Goal: Find specific page/section: Find specific page/section

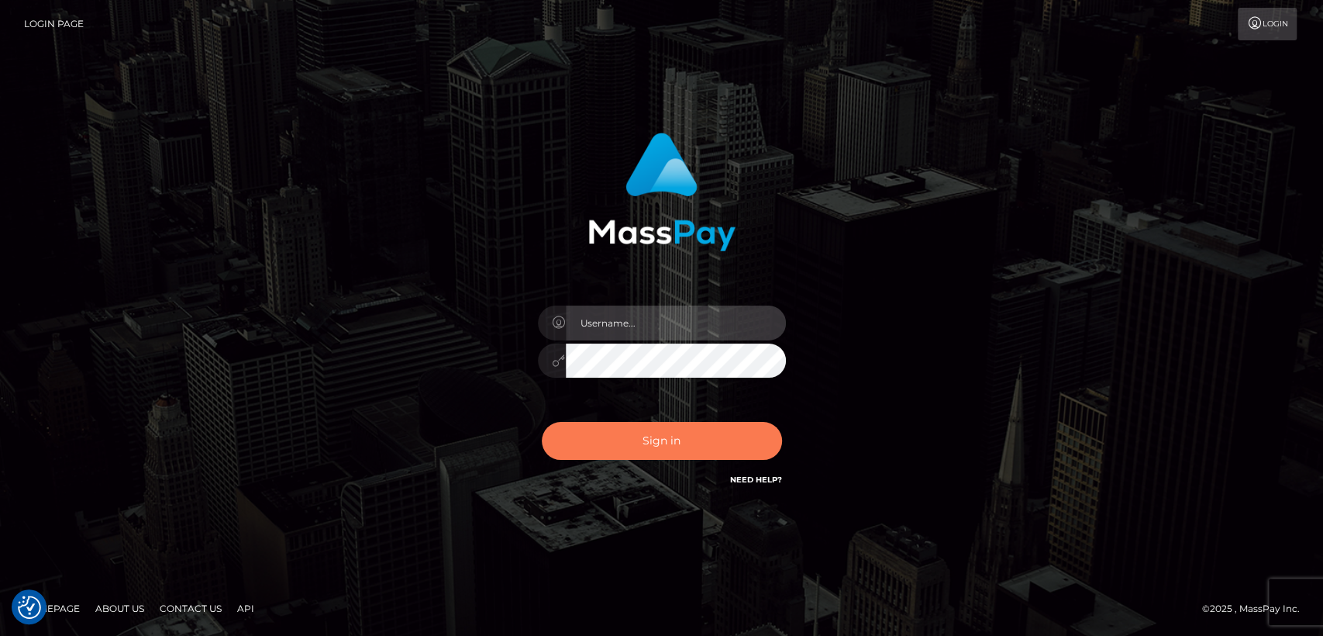
type input "[DOMAIN_NAME]"
click at [578, 451] on button "Sign in" at bounding box center [662, 441] width 240 height 38
type input "[DOMAIN_NAME]"
click at [578, 451] on button "Sign in" at bounding box center [662, 441] width 240 height 38
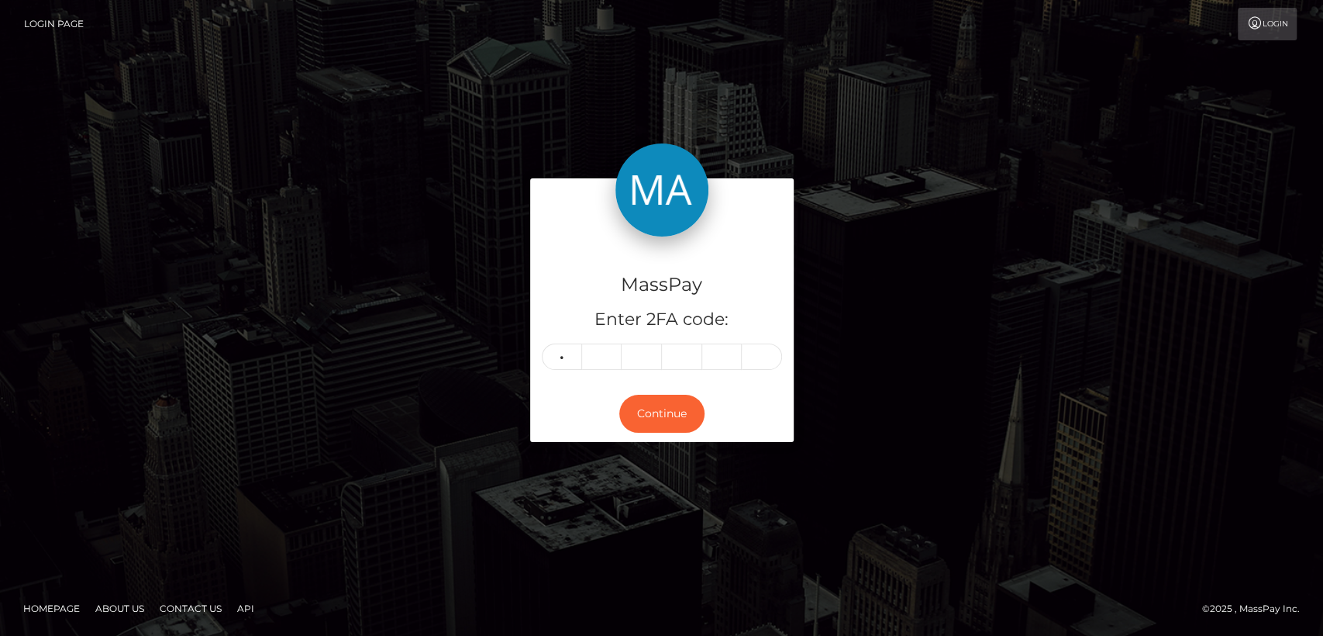
type input "3"
type input "6"
type input "5"
type input "1"
type input "3"
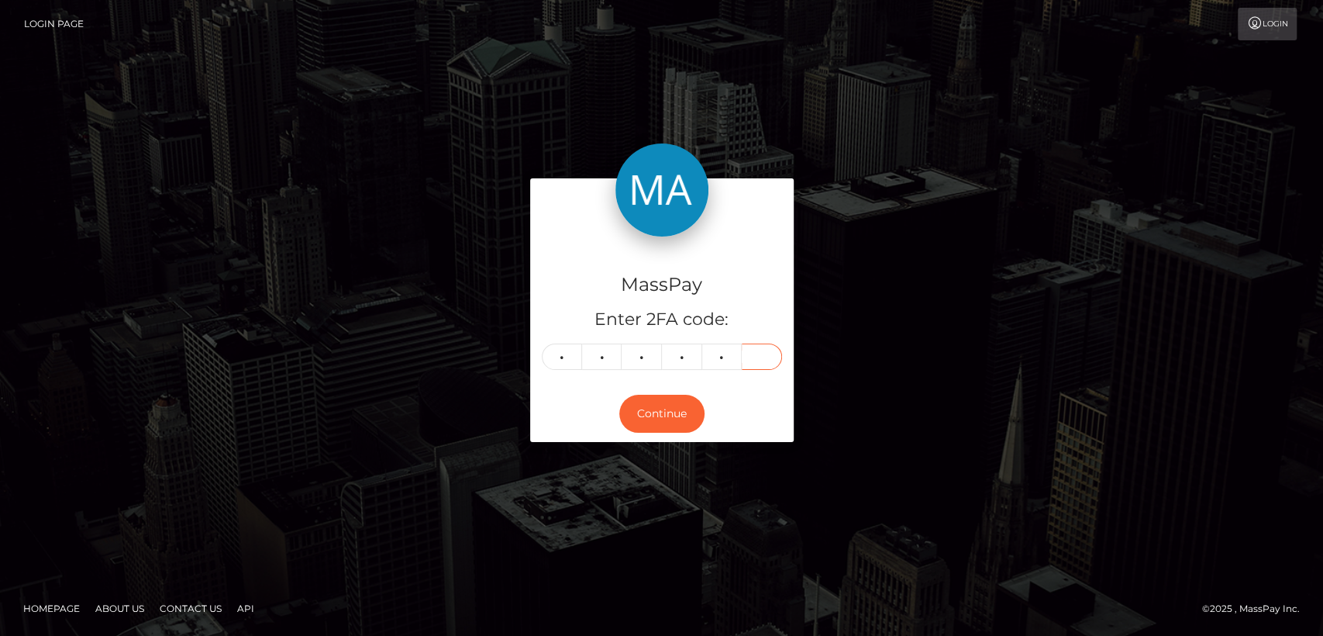
type input "5"
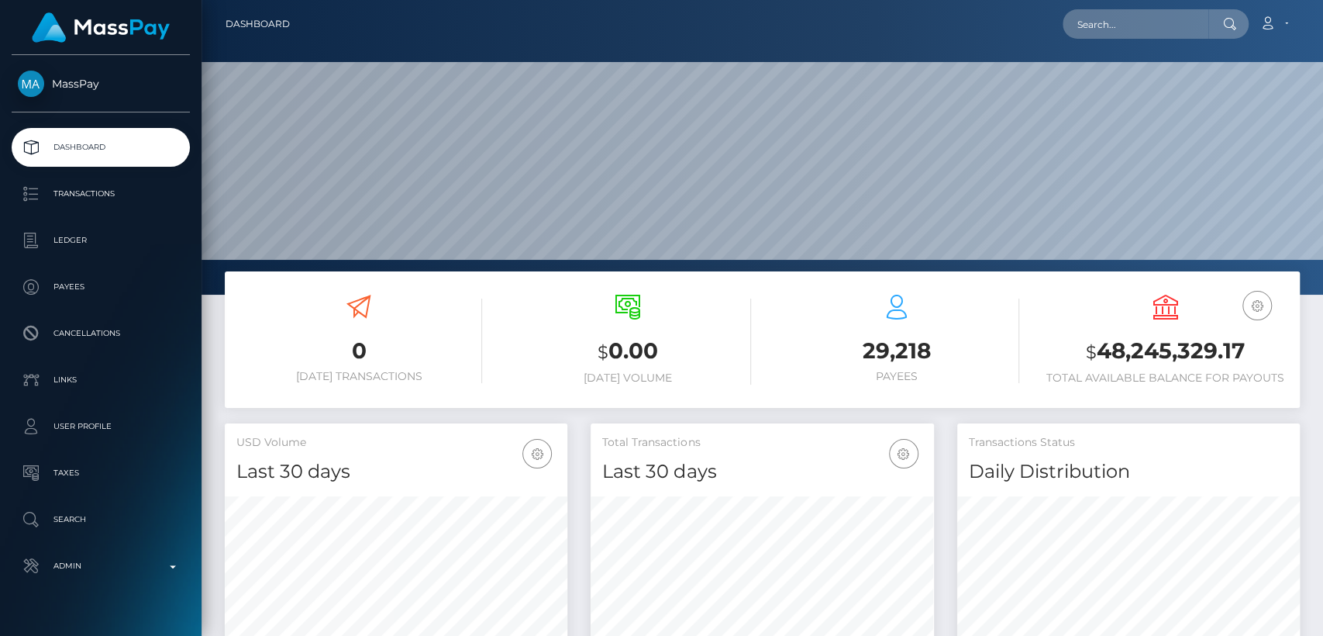
scroll to position [274, 343]
click at [1178, 36] on input "text" at bounding box center [1136, 23] width 146 height 29
paste input "annikaintheus@gmail.com"
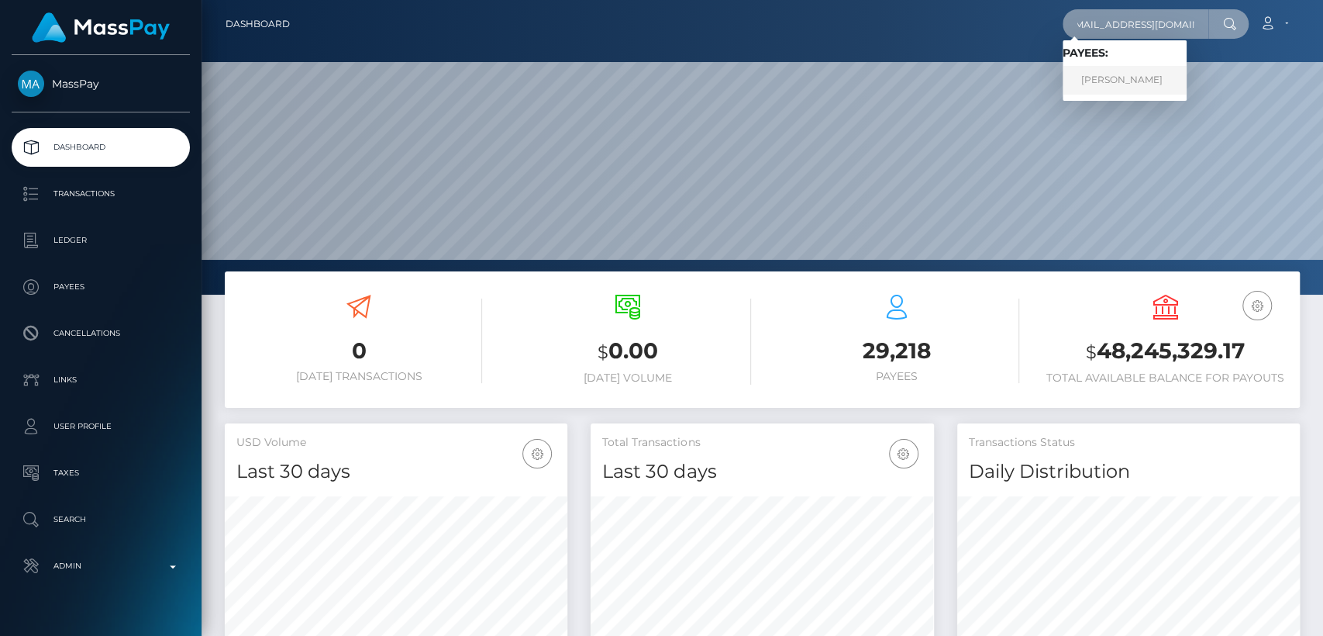
type input "annikaintheus@gmail.com"
click at [1135, 76] on link "Anna Volobuyeva" at bounding box center [1125, 80] width 124 height 29
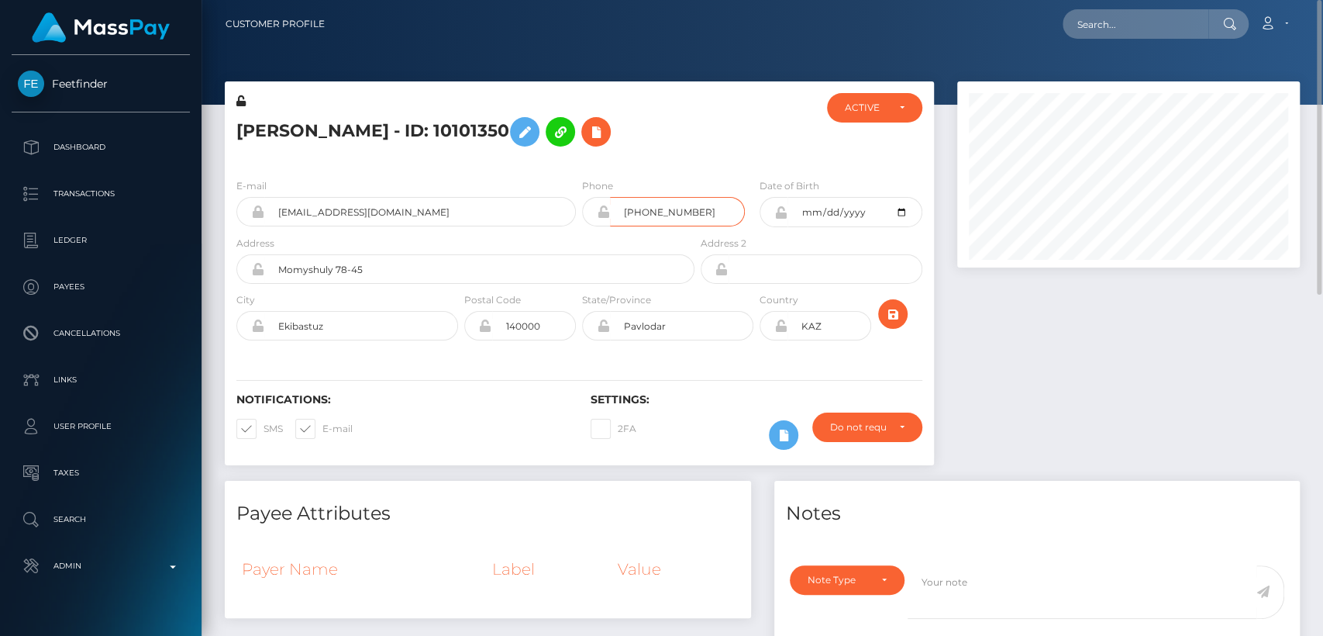
click at [652, 214] on input "[PHONE_NUMBER]" at bounding box center [677, 211] width 135 height 29
click at [910, 360] on div "Notifications: SMS E-mail Settings: 2FA" at bounding box center [579, 410] width 709 height 109
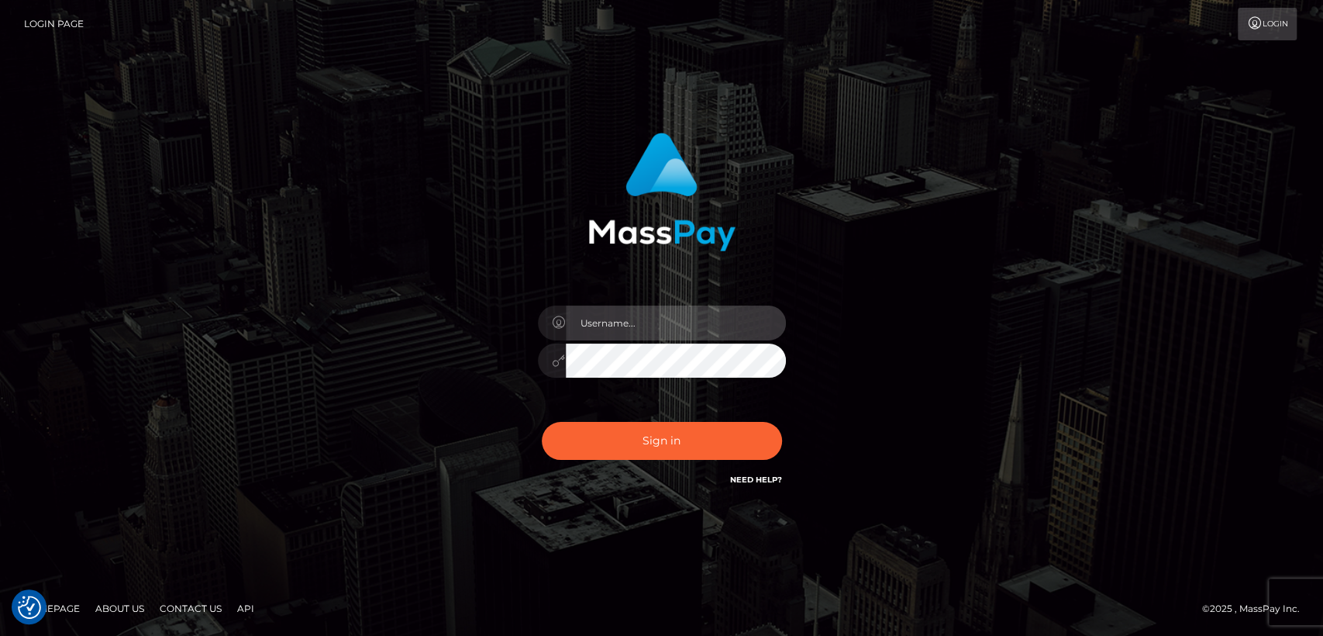
type input "[DOMAIN_NAME]"
click at [409, 146] on div "[DOMAIN_NAME] Sign in" at bounding box center [662, 318] width 884 height 395
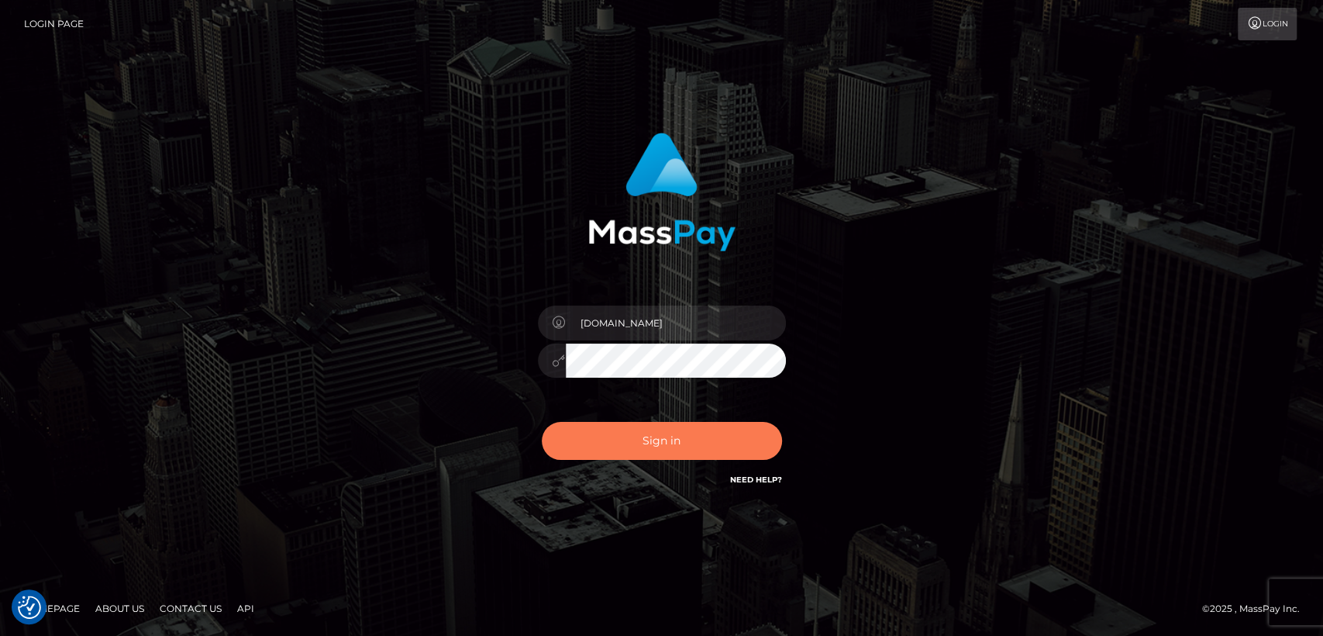
click at [587, 424] on button "Sign in" at bounding box center [662, 441] width 240 height 38
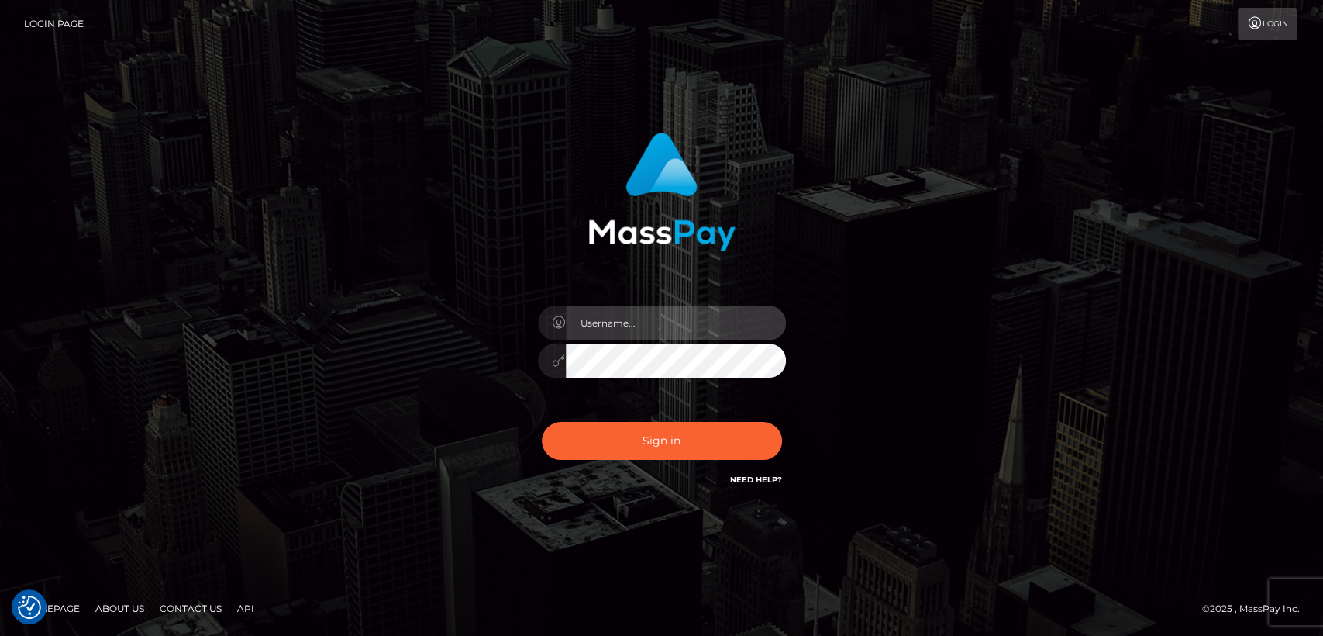
type input "[DOMAIN_NAME]"
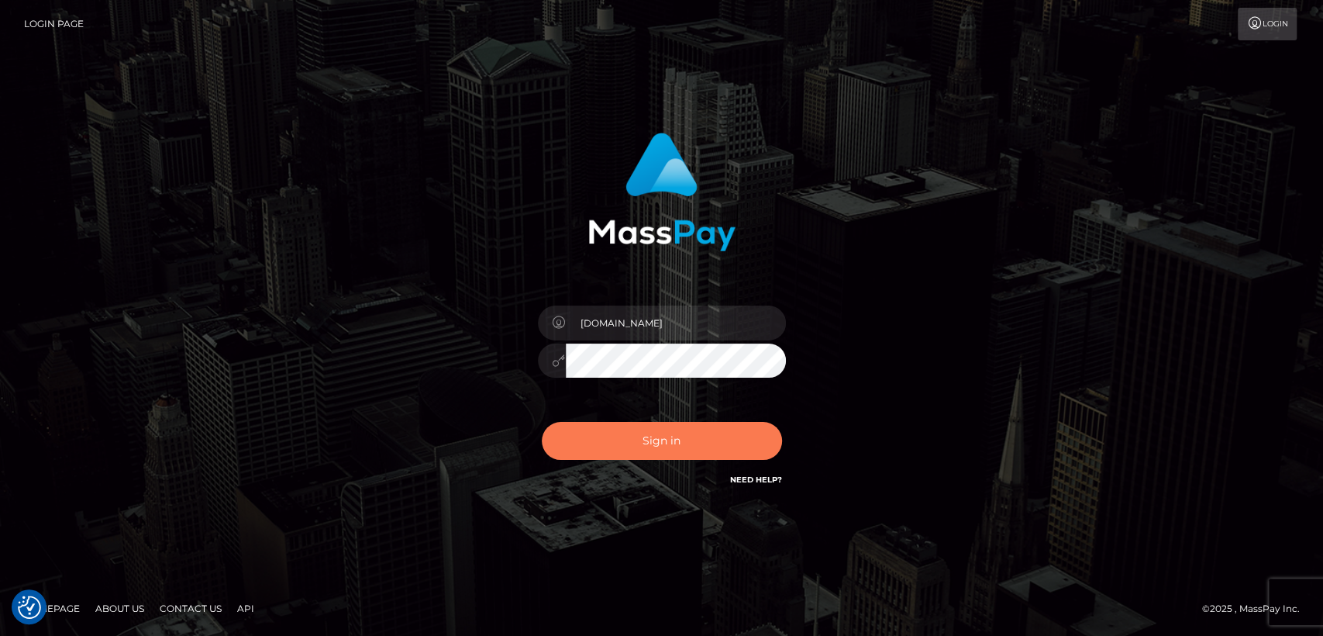
click at [587, 424] on button "Sign in" at bounding box center [662, 441] width 240 height 38
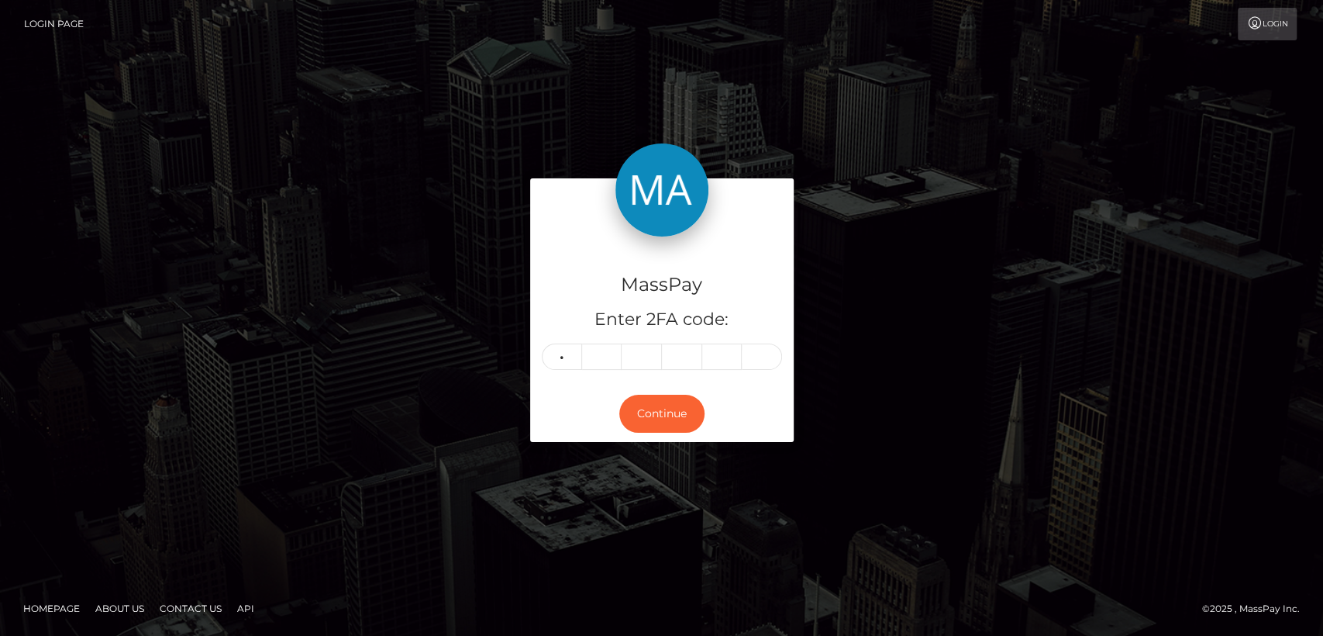
type input "9"
type input "5"
type input "4"
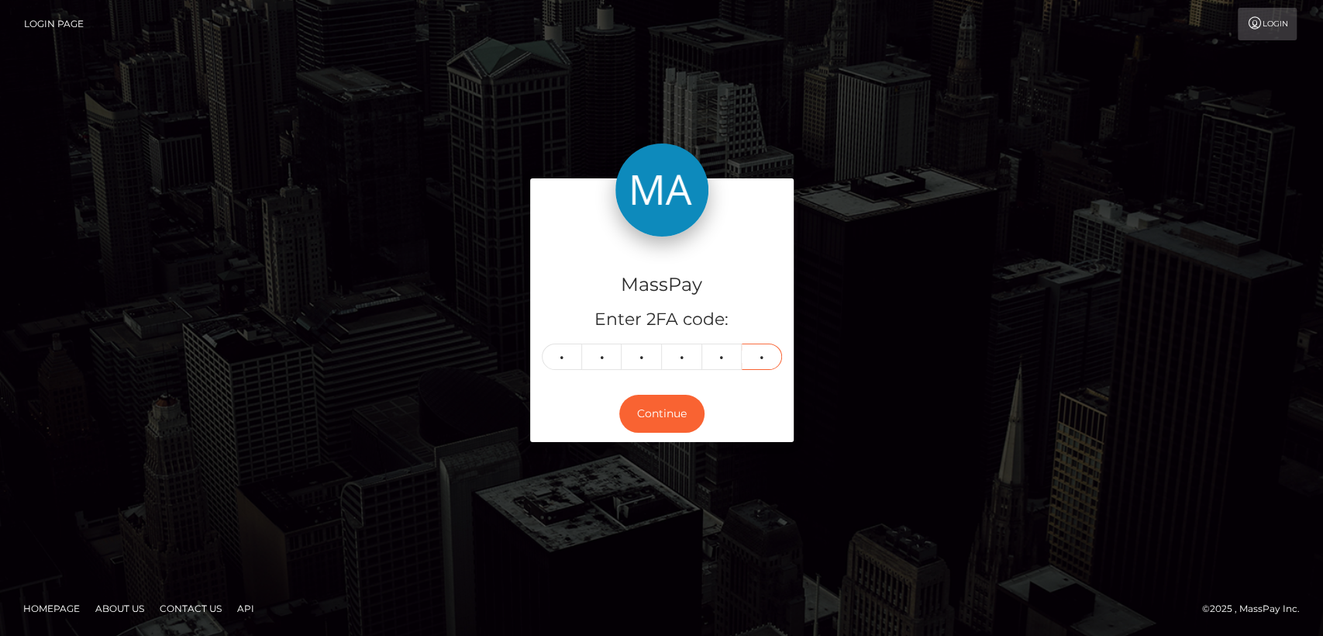
type input "4"
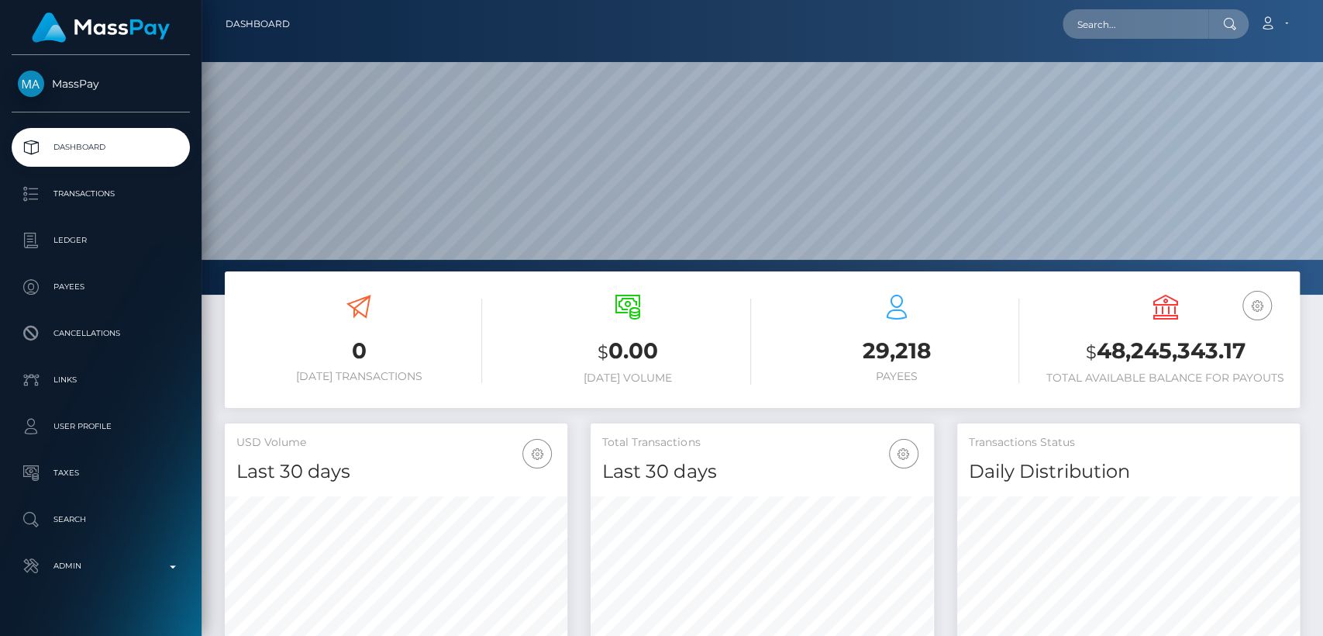
scroll to position [274, 343]
click at [1155, 36] on input "text" at bounding box center [1136, 23] width 146 height 29
paste input "[EMAIL_ADDRESS][DOMAIN_NAME]"
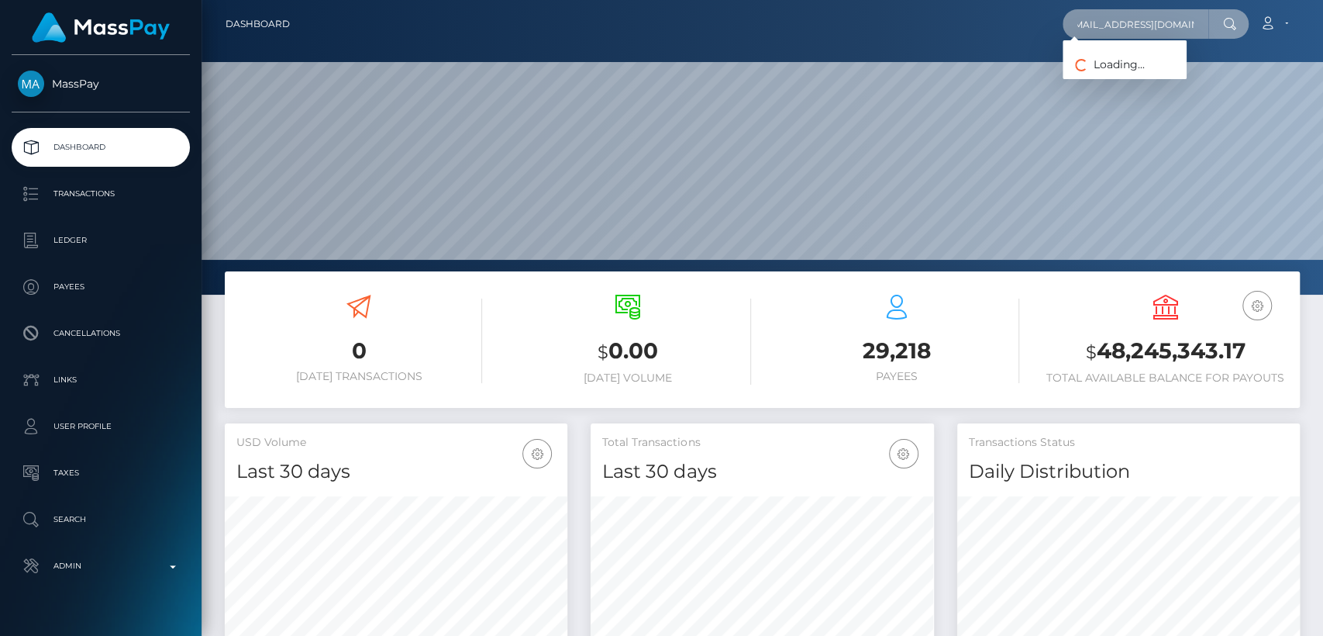
type input "[EMAIL_ADDRESS][DOMAIN_NAME]"
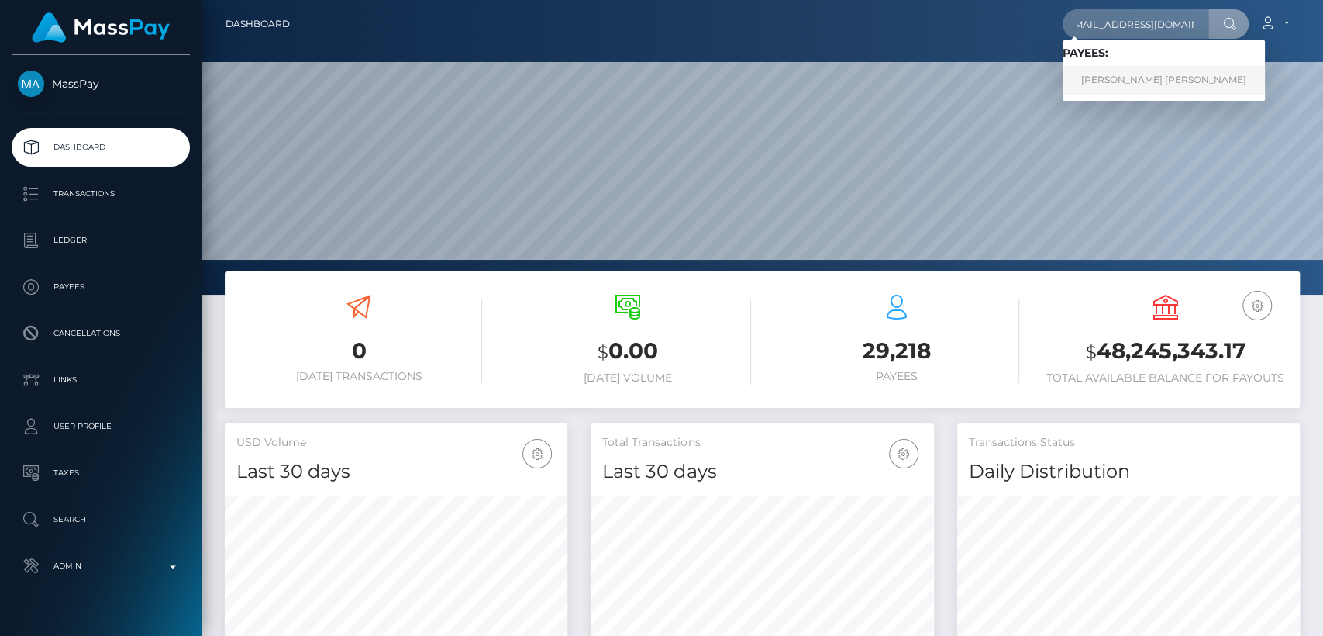
scroll to position [0, 0]
click at [1190, 76] on link "CARL LORENZ CASTILLO APILADO" at bounding box center [1164, 80] width 202 height 29
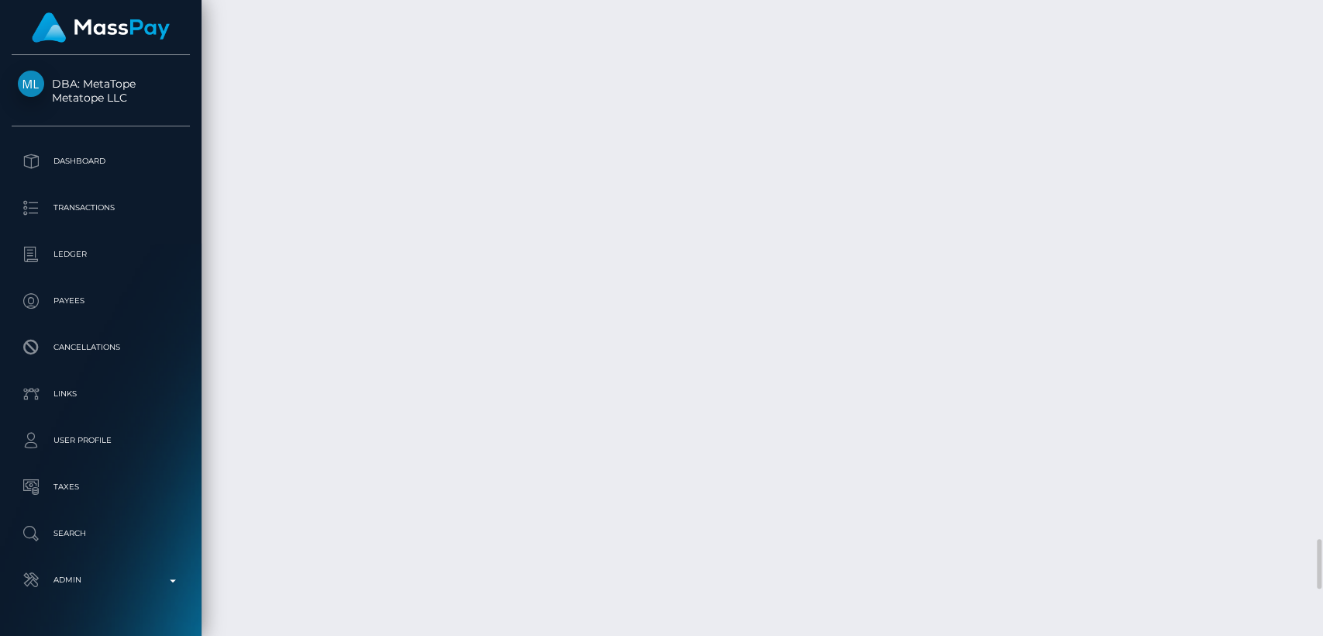
scroll to position [6848, 0]
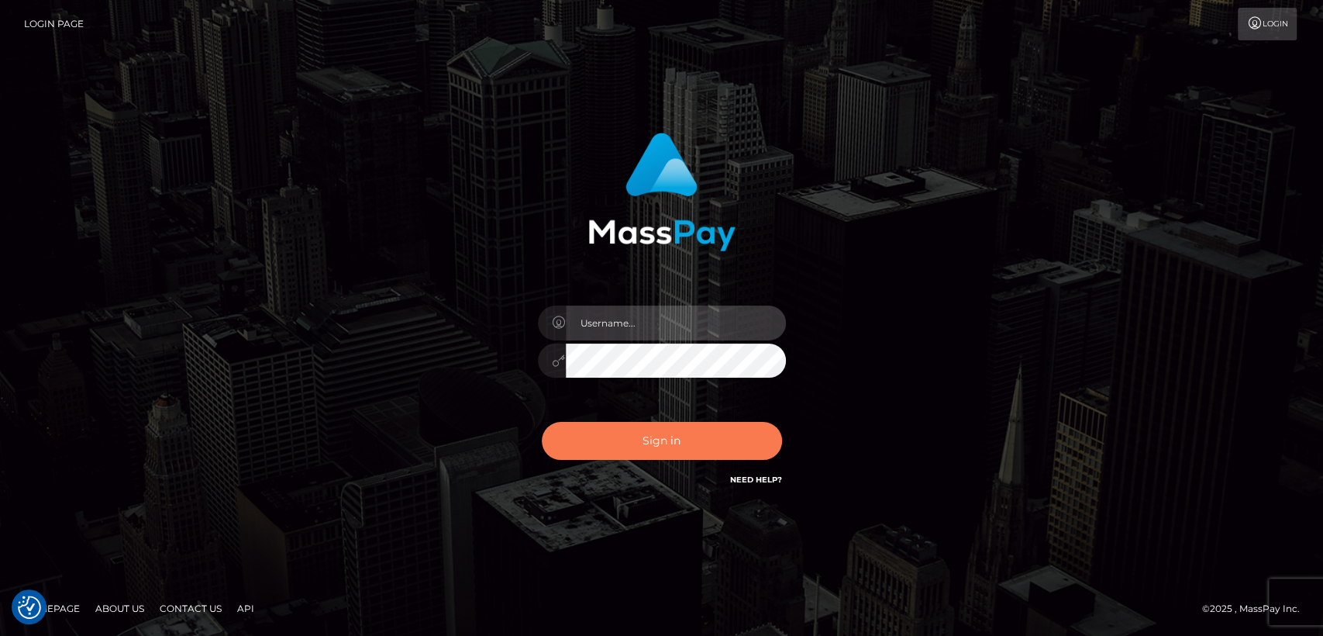
type input "[DOMAIN_NAME]"
click at [614, 442] on button "Sign in" at bounding box center [662, 441] width 240 height 38
type input "[DOMAIN_NAME]"
click at [614, 442] on button "Sign in" at bounding box center [662, 441] width 240 height 38
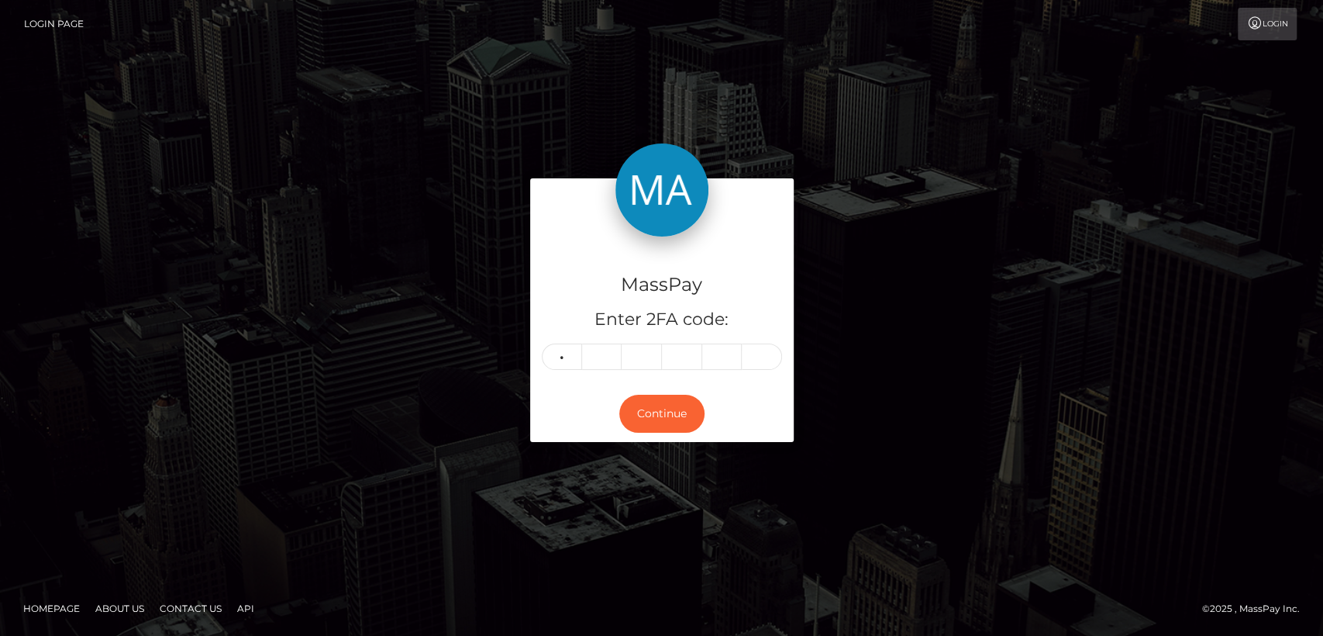
type input "6"
type input "8"
type input "6"
type input "5"
type input "0"
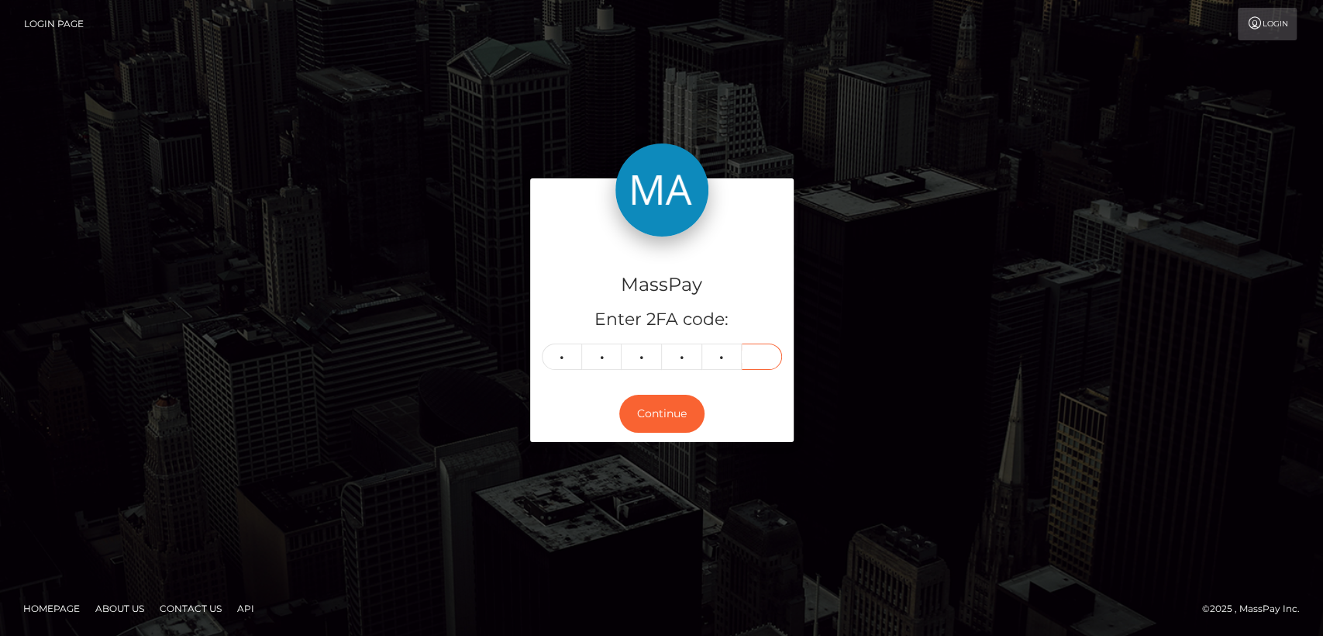
type input "2"
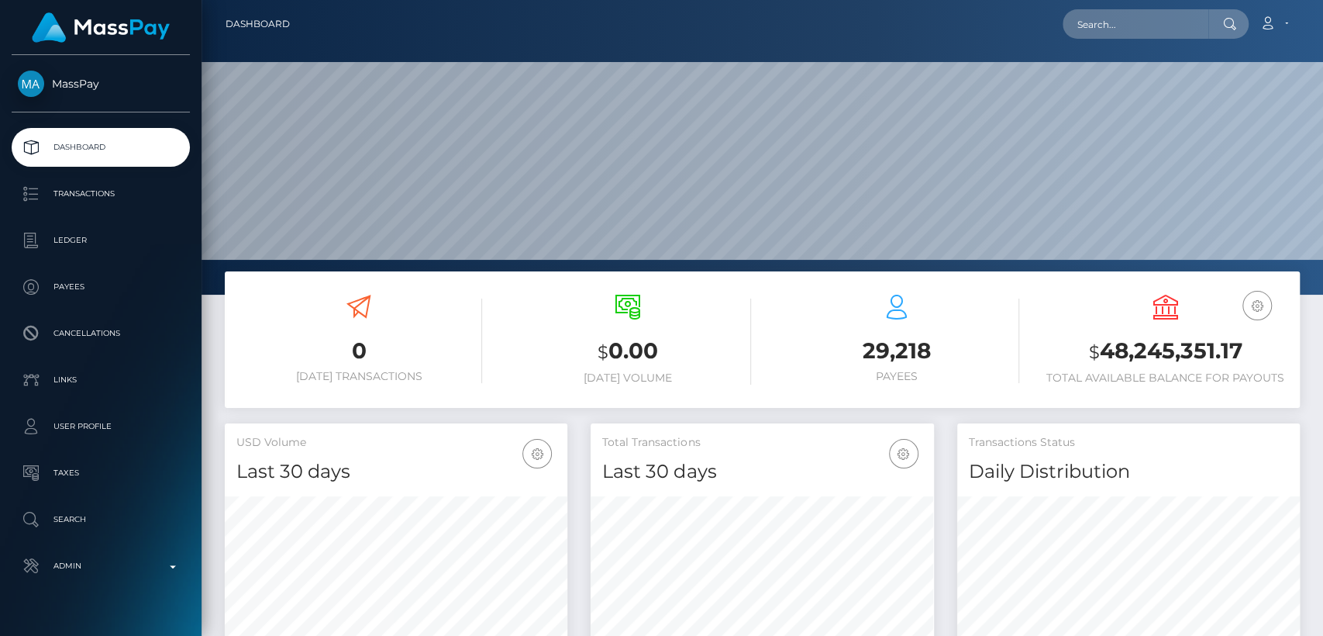
scroll to position [274, 343]
click at [1125, 35] on input "text" at bounding box center [1136, 23] width 146 height 29
paste input "[PERSON_NAME][EMAIL_ADDRESS][DOMAIN_NAME]"
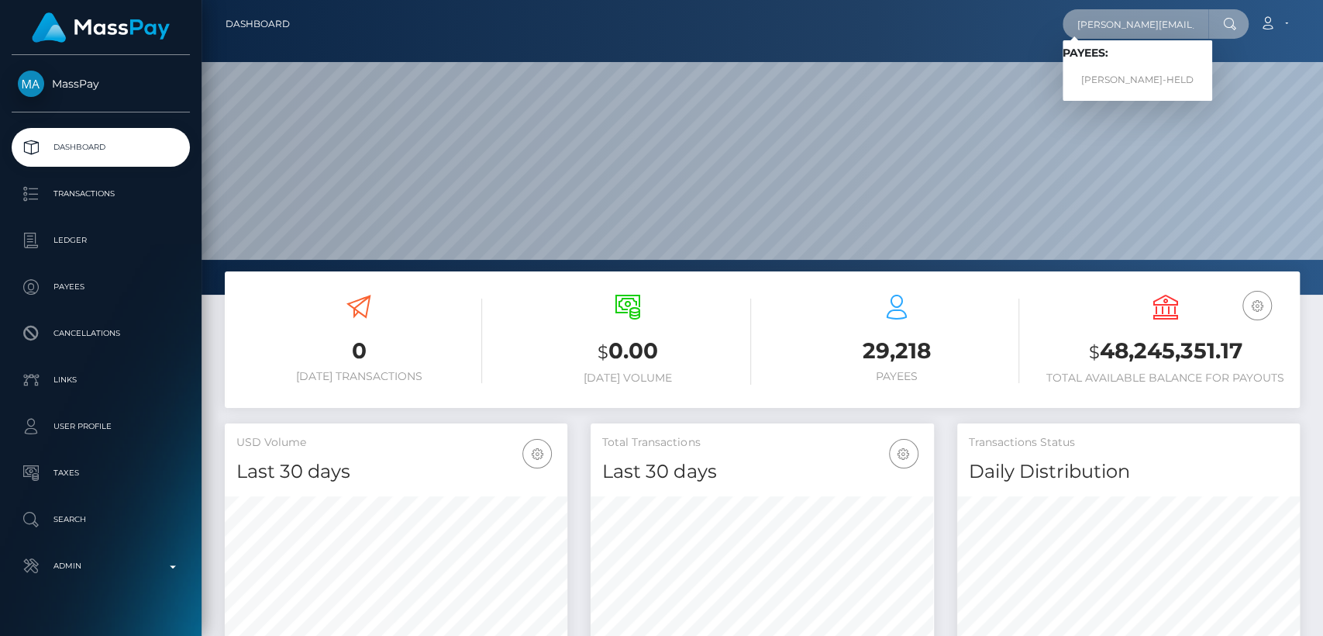
type input "[PERSON_NAME][EMAIL_ADDRESS][DOMAIN_NAME]"
click at [1127, 70] on link "NINA DUBOIS-HELD" at bounding box center [1138, 80] width 150 height 29
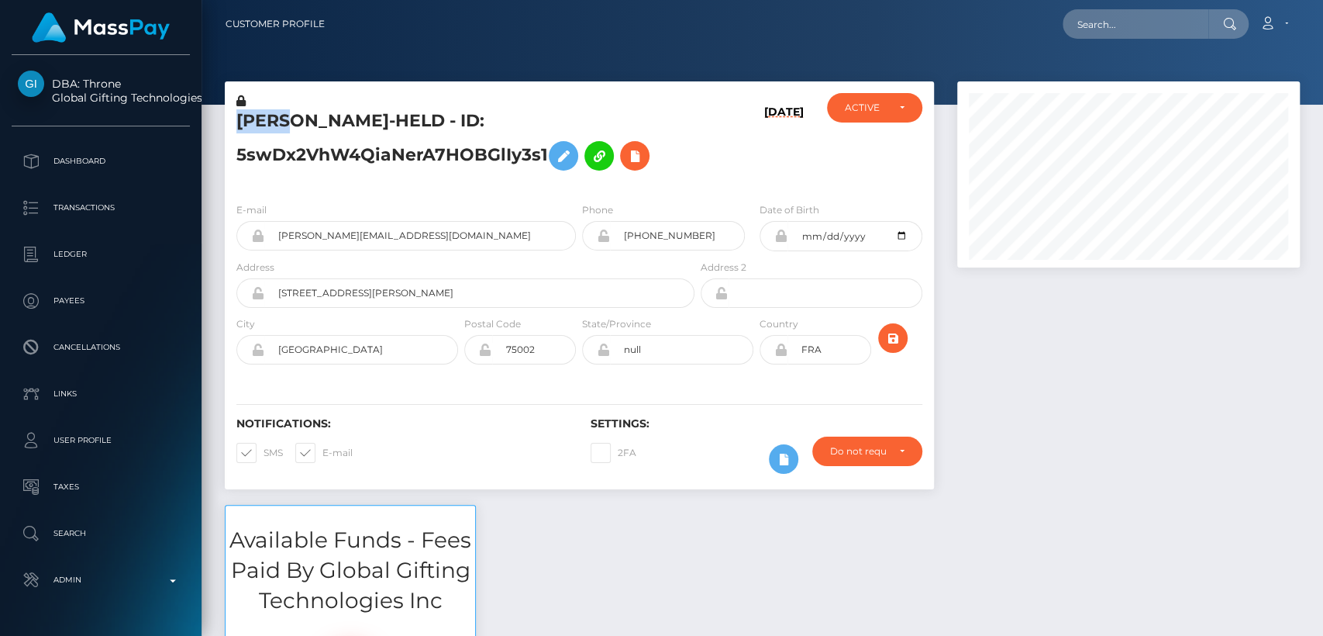
scroll to position [186, 343]
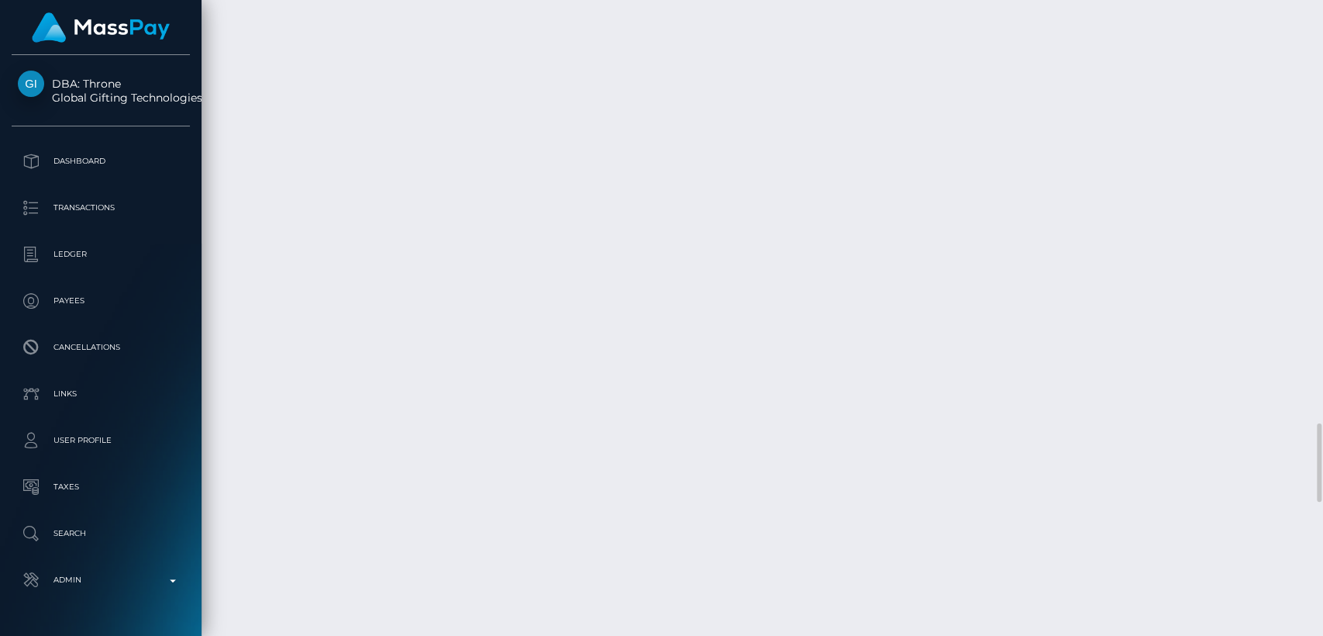
scroll to position [3398, 0]
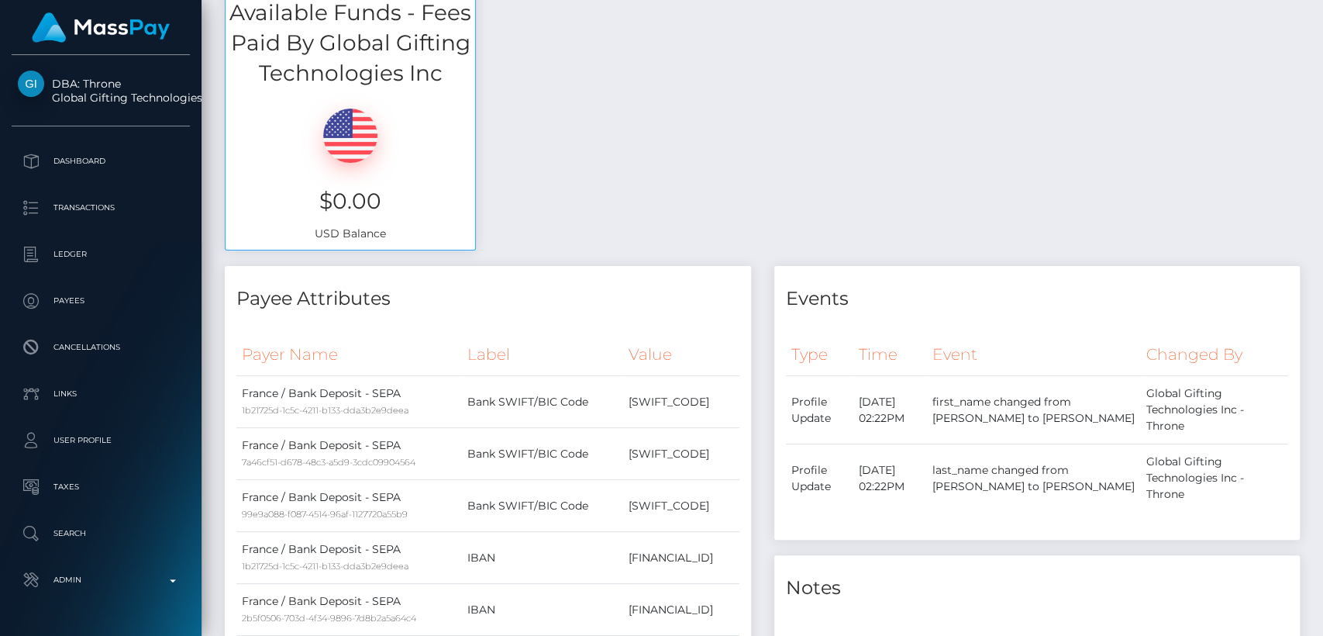
scroll to position [0, 0]
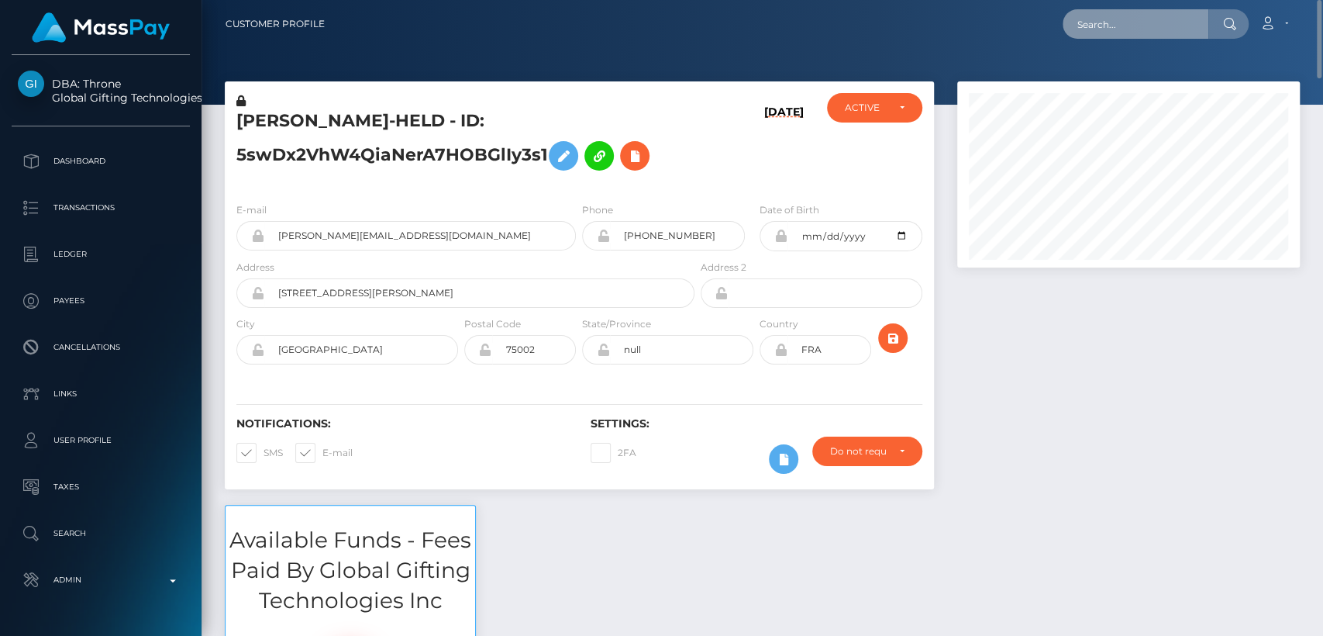
click at [1104, 31] on input "text" at bounding box center [1136, 23] width 146 height 29
paste input "magdalkemp@gmail.com"
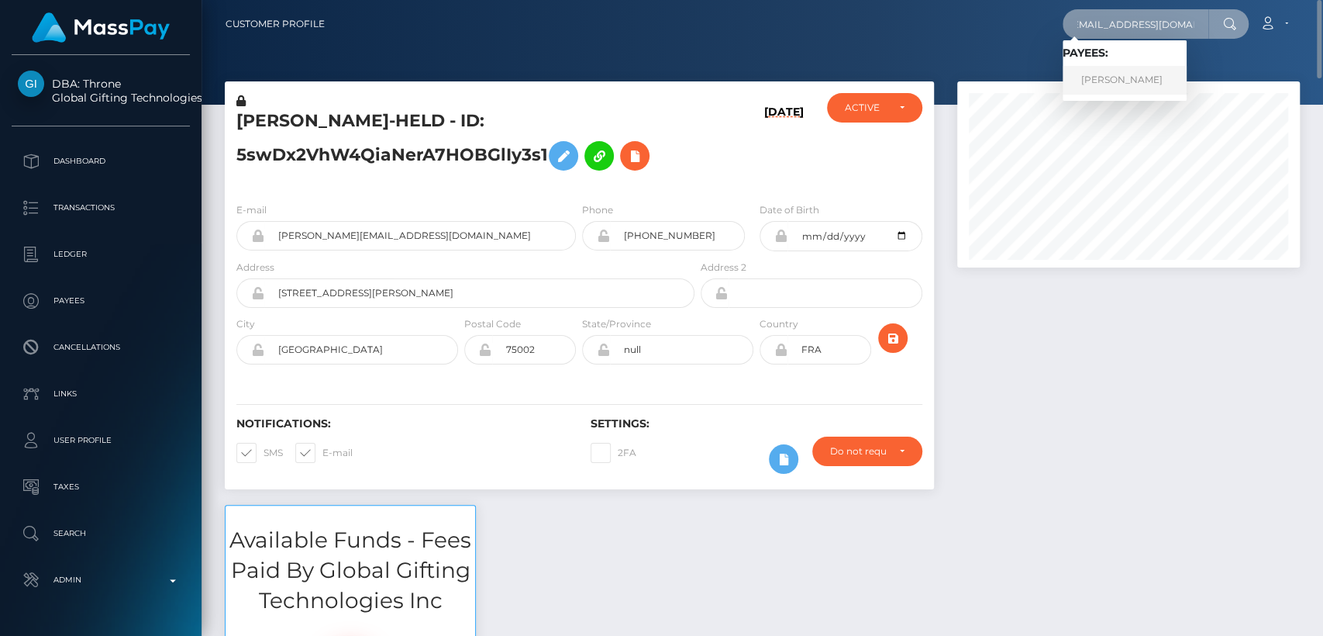
type input "magdalkemp@gmail.com"
click at [1104, 79] on link "Magdalena Kempczynski" at bounding box center [1125, 80] width 124 height 29
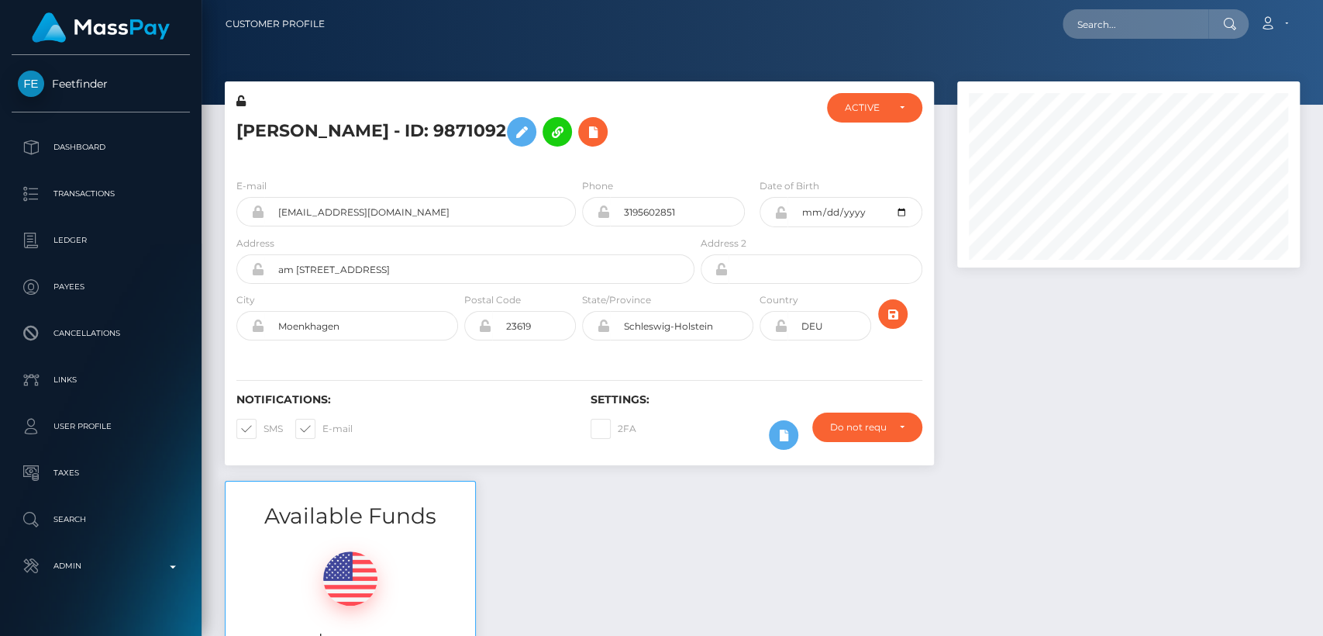
scroll to position [186, 343]
click at [813, 316] on input "DEU" at bounding box center [829, 325] width 84 height 29
click at [772, 157] on div at bounding box center [757, 129] width 118 height 73
click at [654, 212] on input "3195602851" at bounding box center [677, 211] width 135 height 29
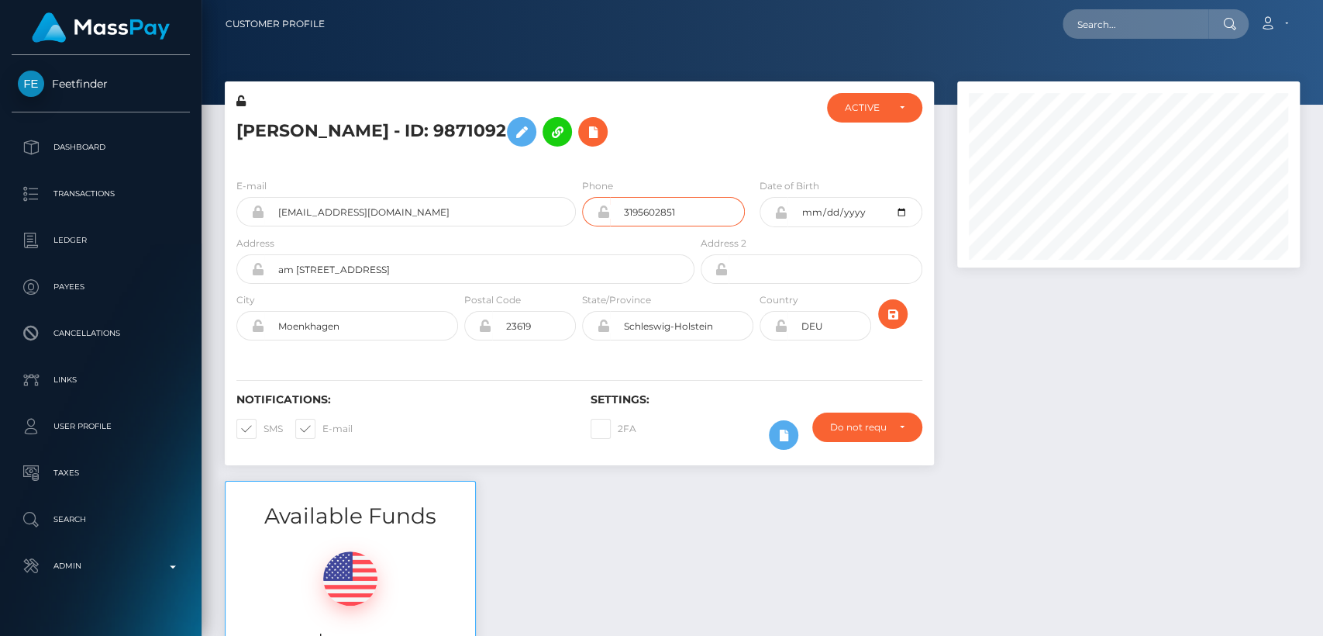
click at [654, 212] on input "3195602851" at bounding box center [677, 211] width 135 height 29
click at [287, 138] on h5 "Magdalena Kempczynski - ID: 9871092" at bounding box center [461, 131] width 450 height 45
copy h5 "Magdalena"
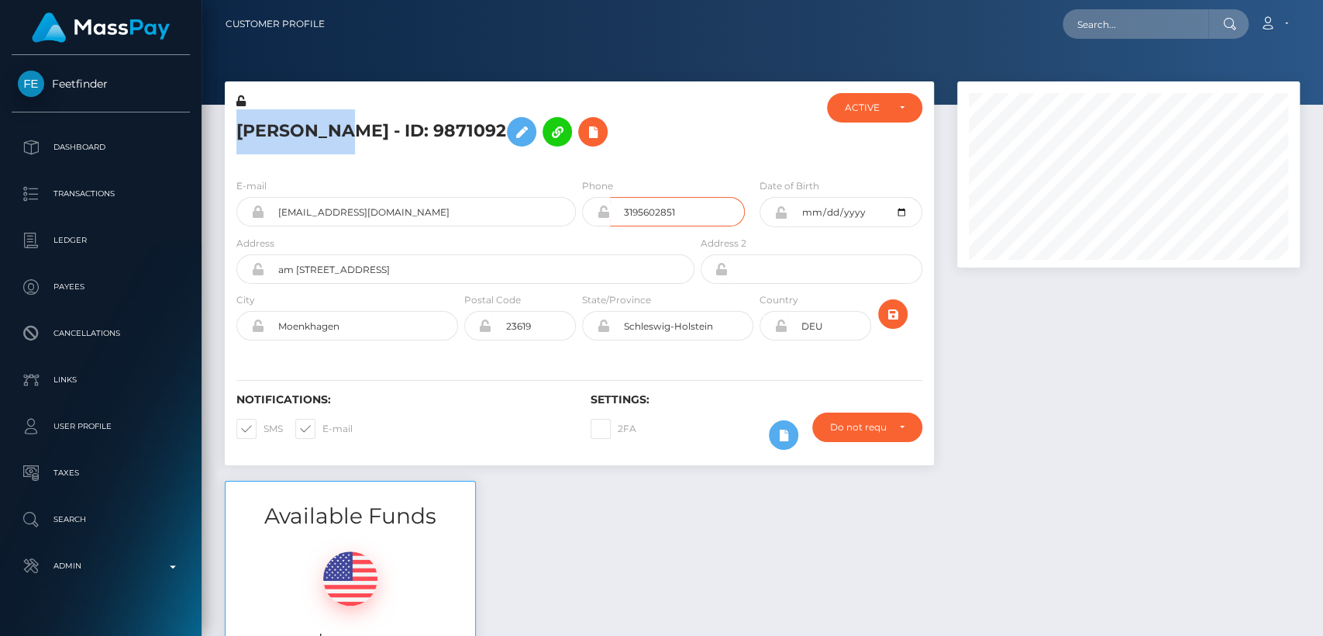
click at [643, 215] on input "3195602851" at bounding box center [677, 211] width 135 height 29
paste input "3195602851"
type input "3195602851"
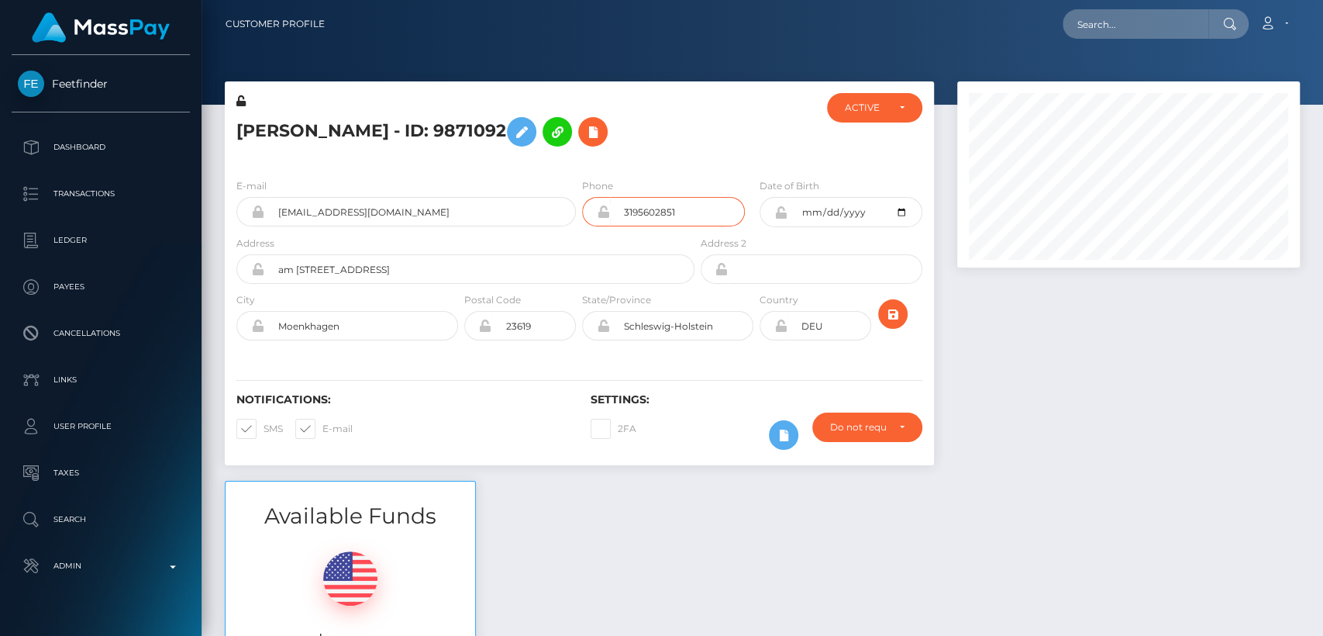
click at [663, 212] on input "3195602851" at bounding box center [677, 211] width 135 height 29
click at [761, 143] on div at bounding box center [757, 129] width 118 height 73
click at [1097, 25] on input "text" at bounding box center [1136, 23] width 146 height 29
paste input "[EMAIL_ADDRESS][DOMAIN_NAME]"
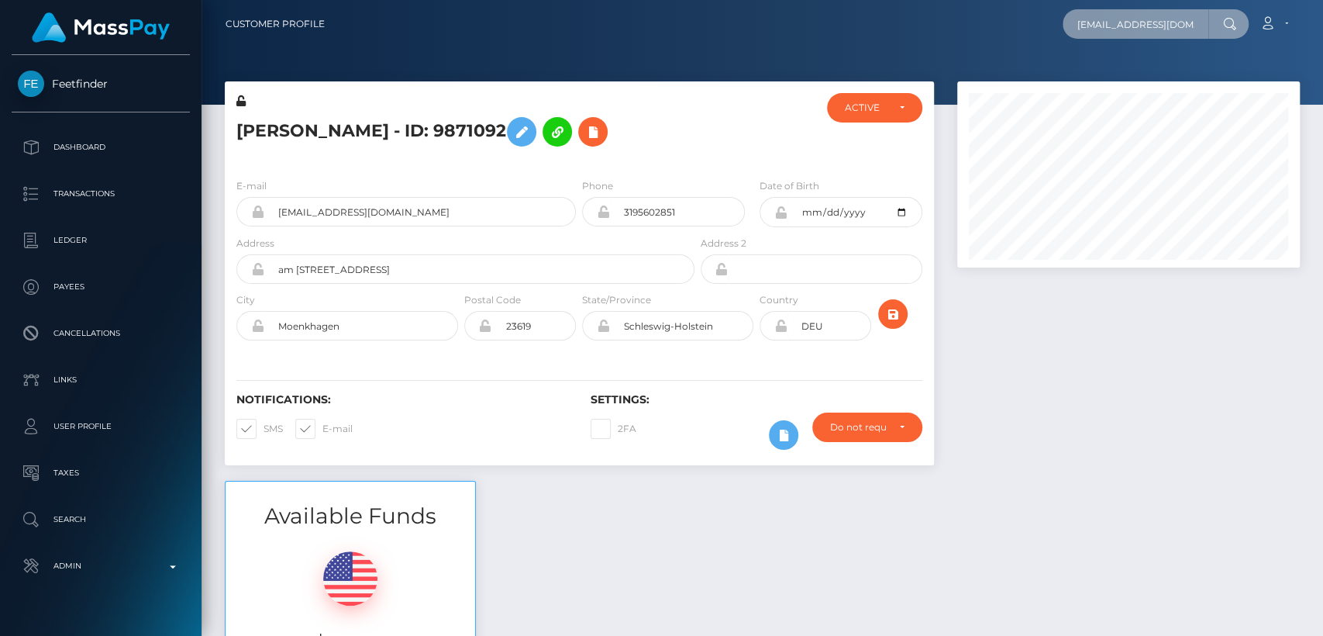
scroll to position [0, 12]
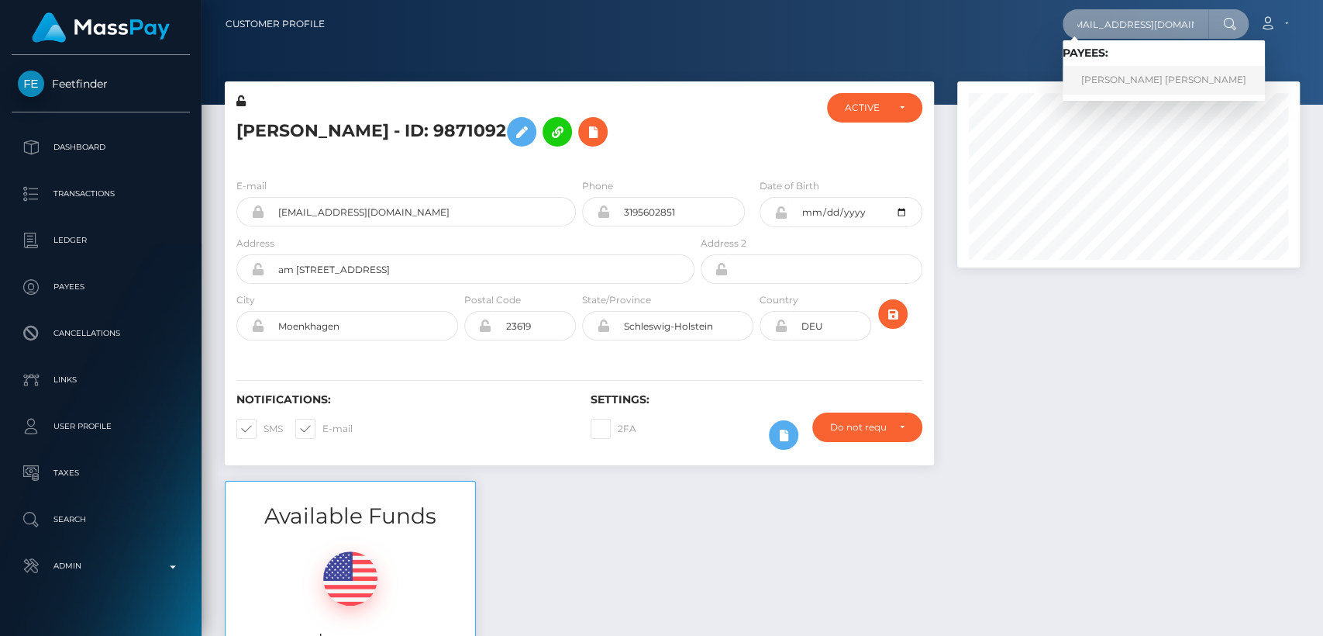
type input "[EMAIL_ADDRESS][DOMAIN_NAME]"
click at [1094, 71] on link "CARL LORENZ CASTILLO APILADO" at bounding box center [1164, 80] width 202 height 29
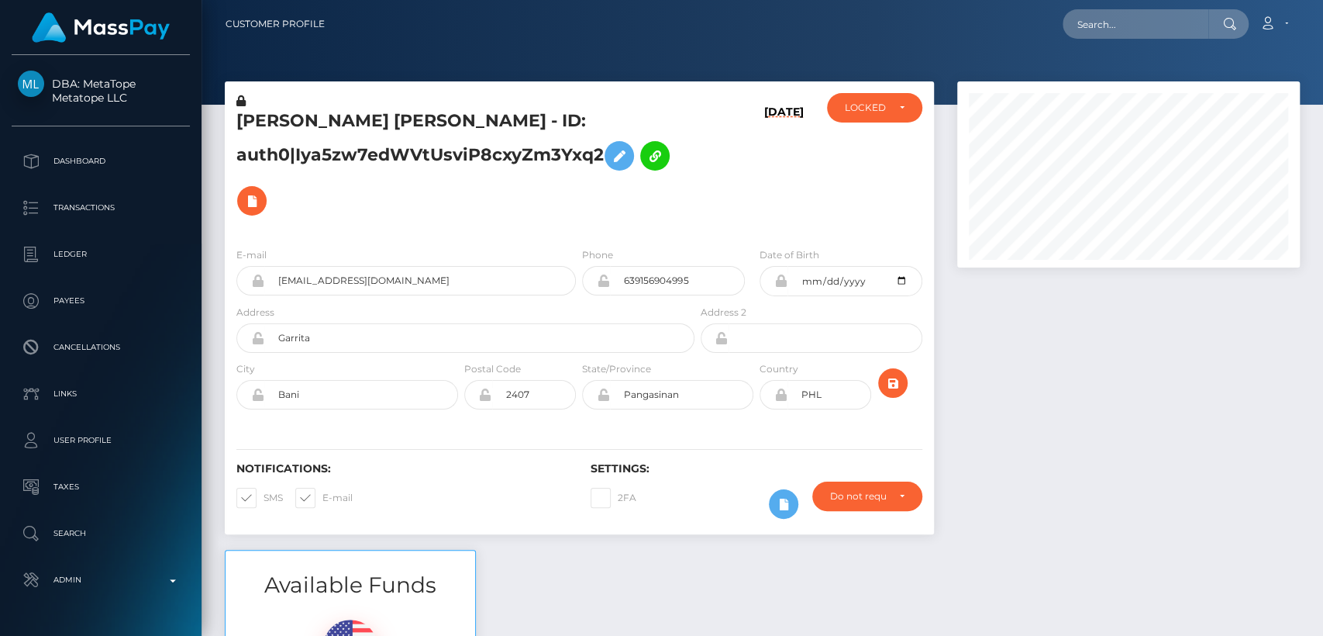
scroll to position [186, 343]
click at [266, 124] on h5 "[PERSON_NAME] [PERSON_NAME] - ID: auth0|Iya5zw7edWVtUsviP8cxyZm3Yxq2" at bounding box center [461, 166] width 450 height 114
copy h5 "[PERSON_NAME]"
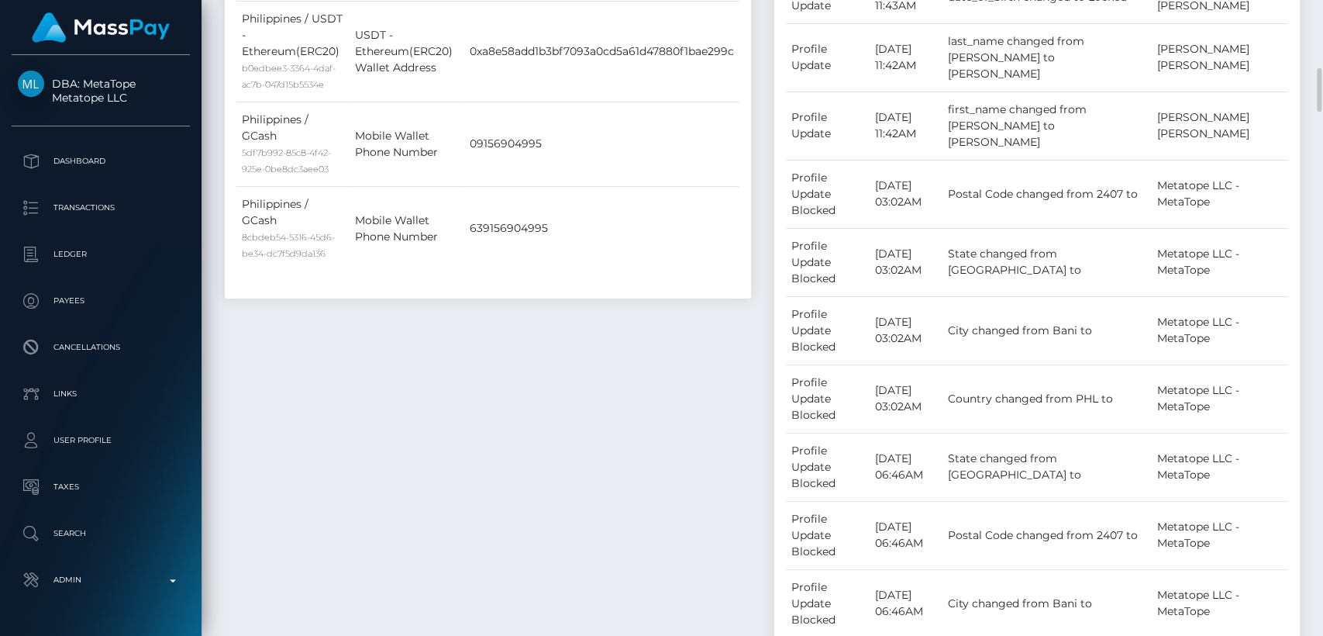
scroll to position [1073, 0]
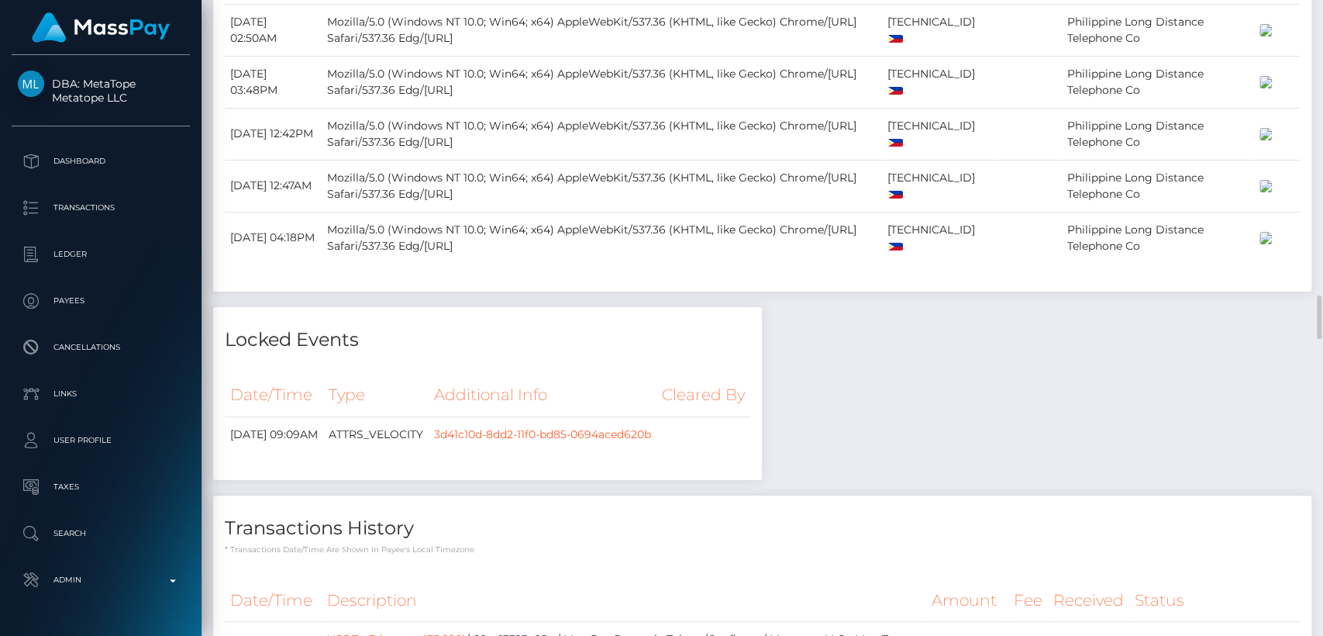
scroll to position [4299, 0]
copy div "0xa8e58add1b3bf7093a0cd5a61d47880f1bae299c"
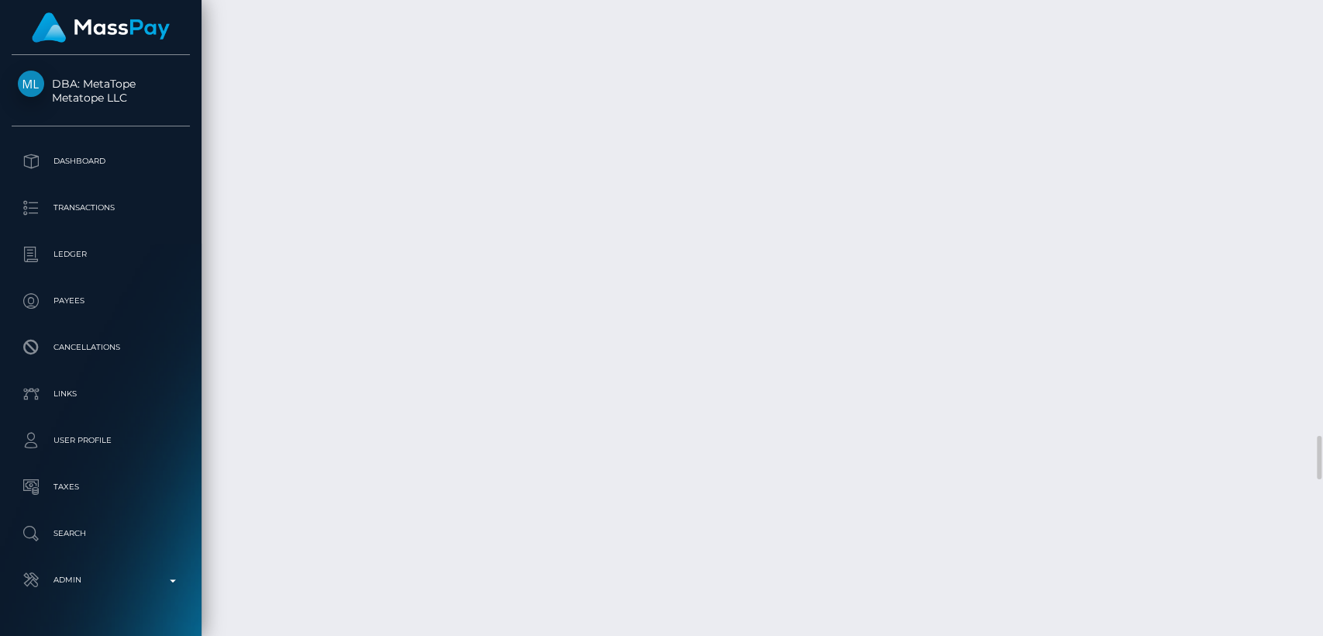
scroll to position [6376, 0]
